Goal: Use online tool/utility: Use online tool/utility

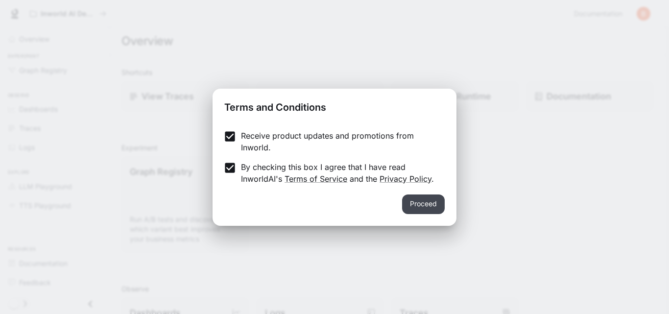
click at [423, 205] on button "Proceed" at bounding box center [423, 204] width 43 height 20
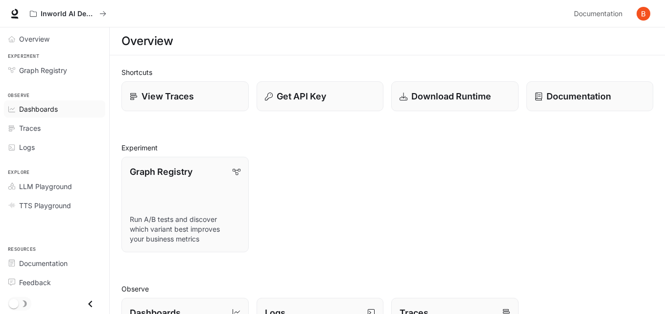
click at [52, 111] on span "Dashboards" at bounding box center [38, 109] width 39 height 10
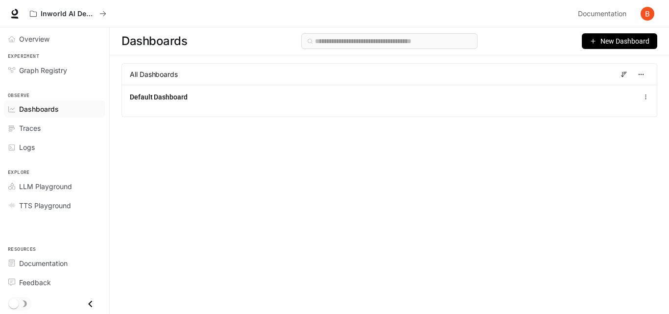
click at [223, 80] on div "All Dashboards" at bounding box center [389, 74] width 536 height 22
click at [258, 70] on div "All Dashboards" at bounding box center [389, 74] width 536 height 22
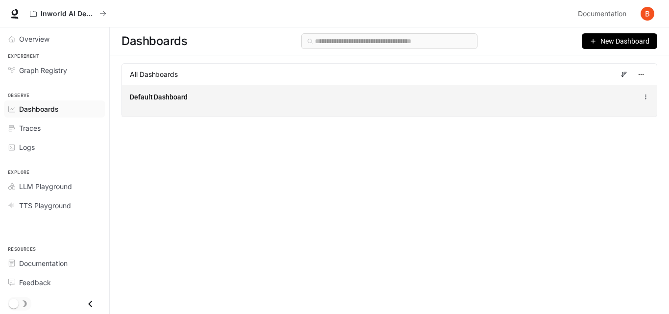
drag, startPoint x: 644, startPoint y: 98, endPoint x: 645, endPoint y: 104, distance: 6.1
click at [644, 98] on icon at bounding box center [646, 97] width 6 height 7
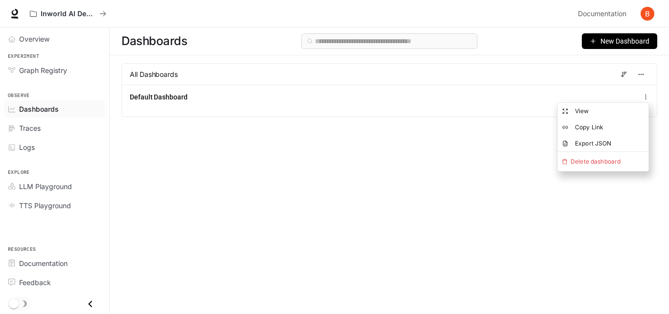
click at [344, 144] on div "Dashboards New Dashboard All Dashboards Default Dashboard" at bounding box center [389, 152] width 559 height 251
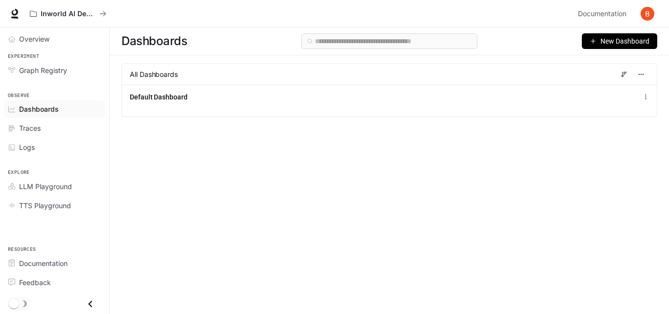
click at [42, 144] on div "Logs" at bounding box center [60, 147] width 82 height 10
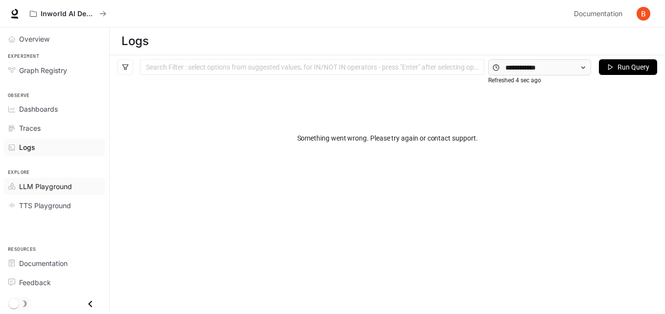
click at [60, 191] on span "LLM Playground" at bounding box center [45, 186] width 53 height 10
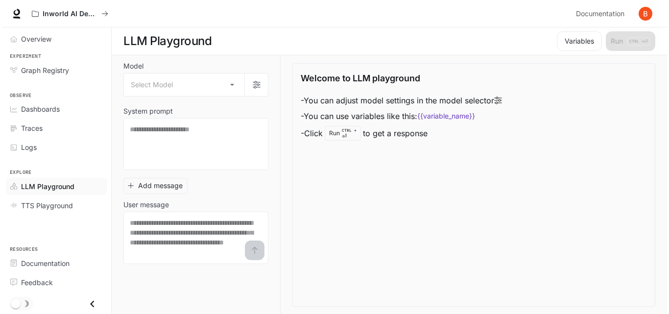
scroll to position [0, 0]
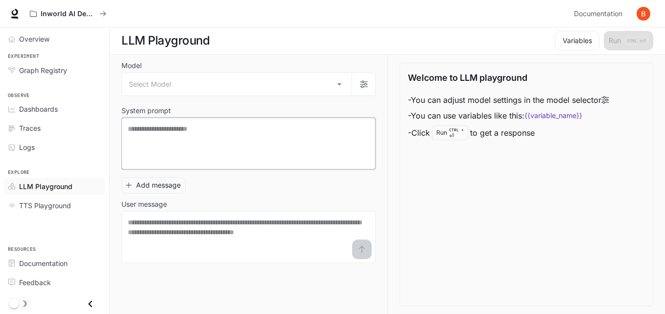
click at [183, 144] on textarea at bounding box center [248, 143] width 241 height 39
click at [202, 92] on body "Skip to main content Inworld AI Demos Documentation Documentation Portal Overvi…" at bounding box center [332, 157] width 665 height 314
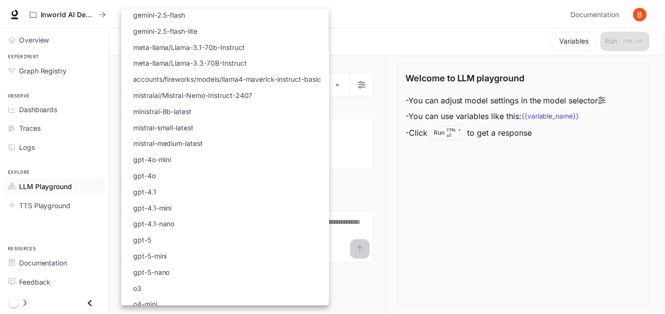
scroll to position [98, 0]
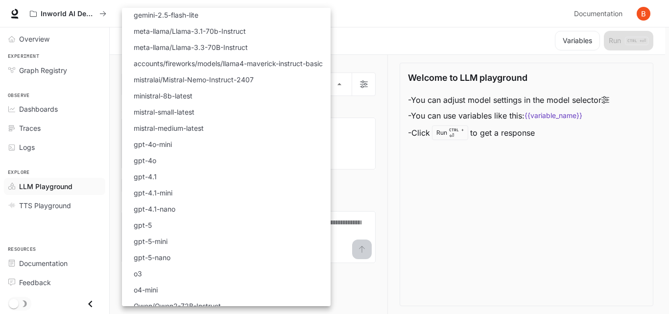
click at [184, 219] on li "gpt-5" at bounding box center [226, 225] width 209 height 16
type input "*****"
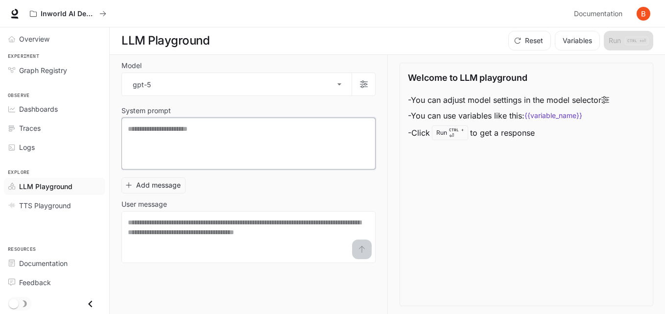
click at [178, 128] on textarea at bounding box center [248, 143] width 241 height 39
